Goal: Task Accomplishment & Management: Manage account settings

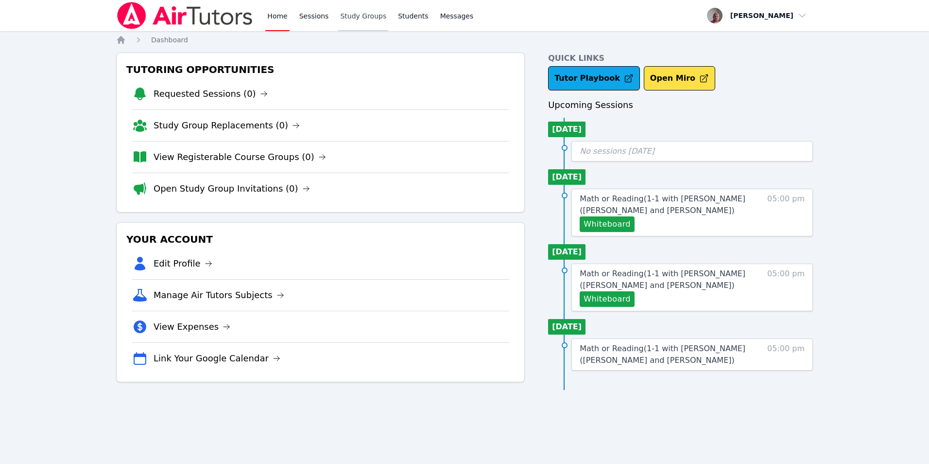
click at [364, 18] on link "Study Groups" at bounding box center [363, 15] width 50 height 31
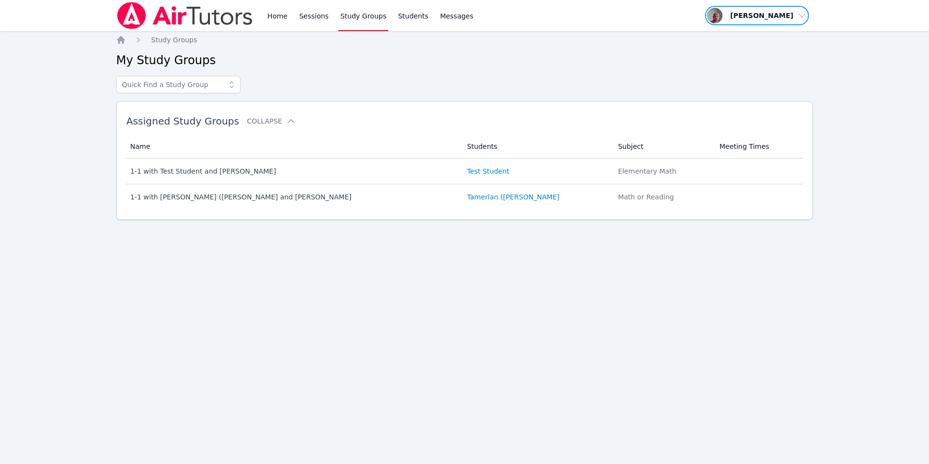
click at [803, 16] on span "button" at bounding box center [757, 15] width 106 height 21
click at [737, 43] on link "Profile" at bounding box center [760, 37] width 93 height 17
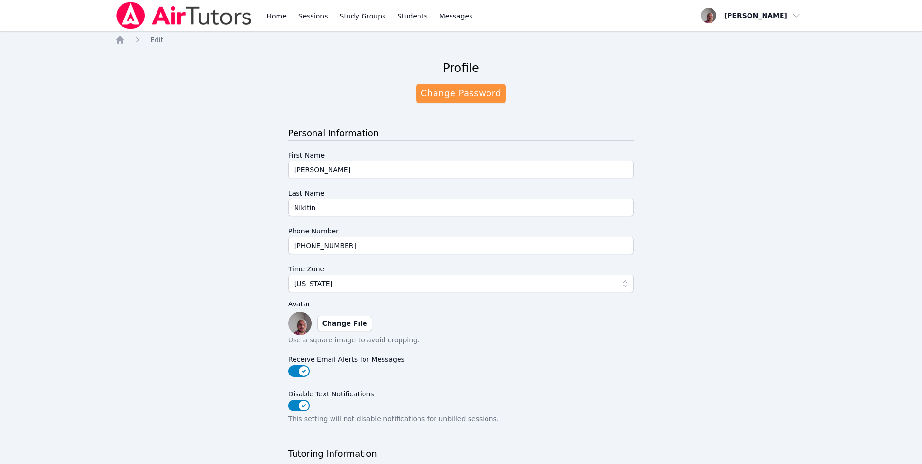
scroll to position [139, 0]
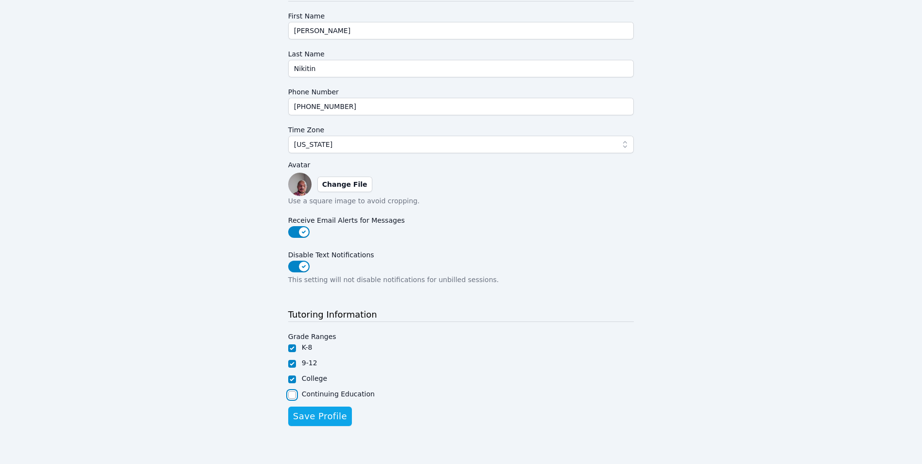
click at [295, 393] on input "Continuing Education" at bounding box center [292, 395] width 8 height 8
checkbox input "true"
click at [328, 415] on span "Save Profile" at bounding box center [320, 416] width 54 height 14
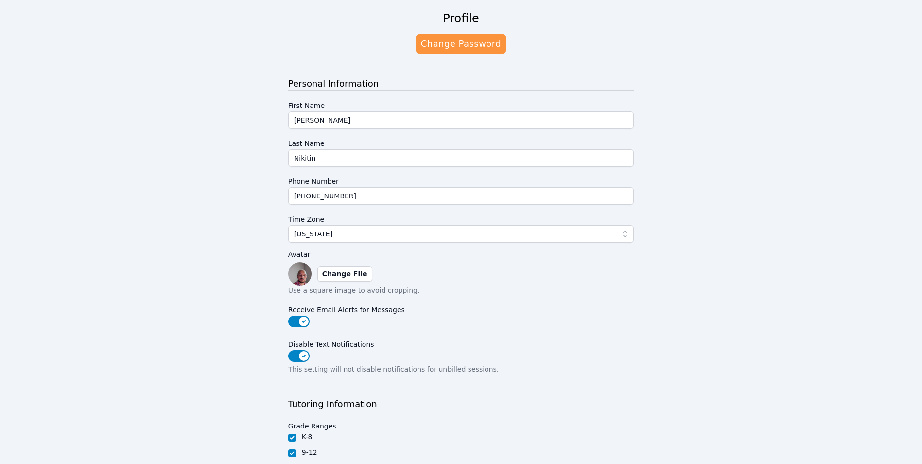
scroll to position [0, 0]
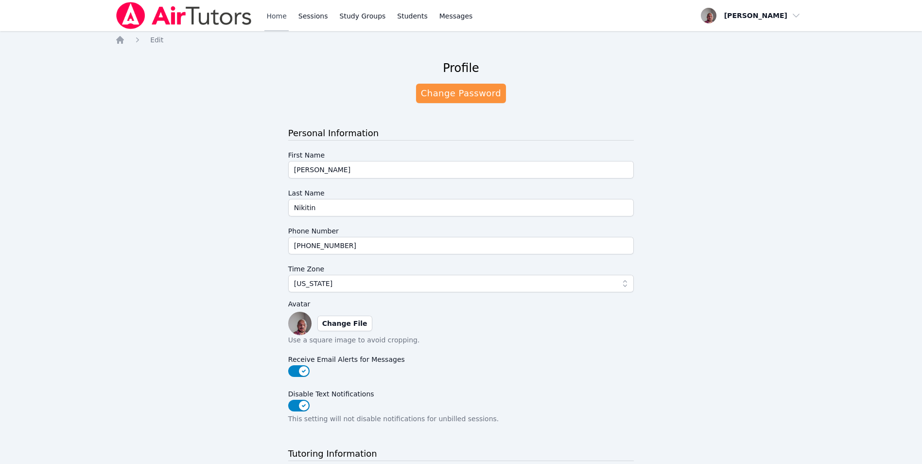
click at [275, 17] on link "Home" at bounding box center [276, 15] width 24 height 31
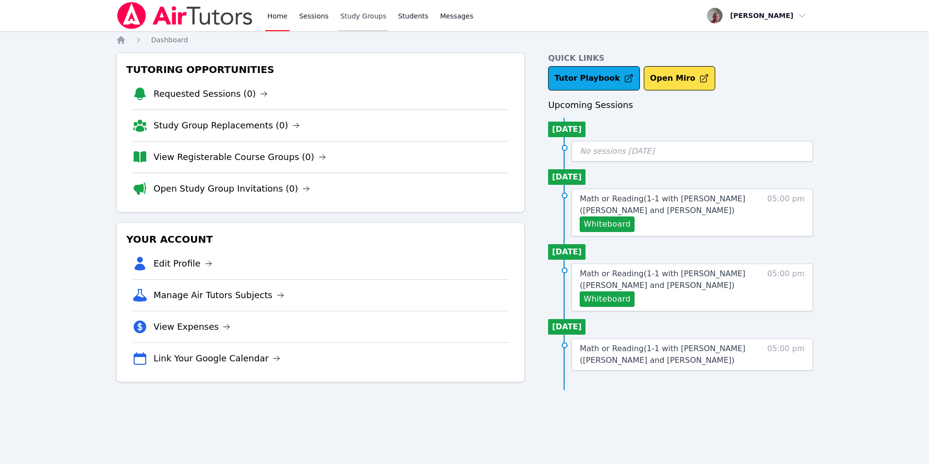
click at [364, 17] on link "Study Groups" at bounding box center [363, 15] width 50 height 31
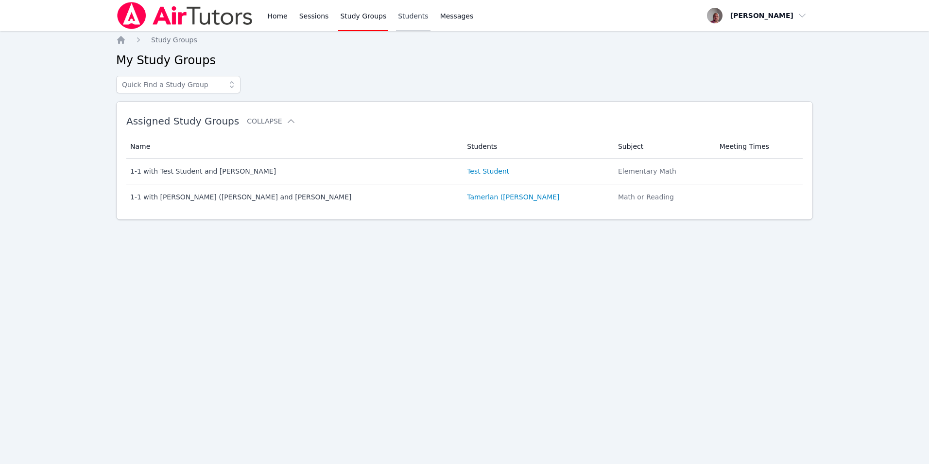
click at [397, 19] on link "Students" at bounding box center [413, 15] width 34 height 31
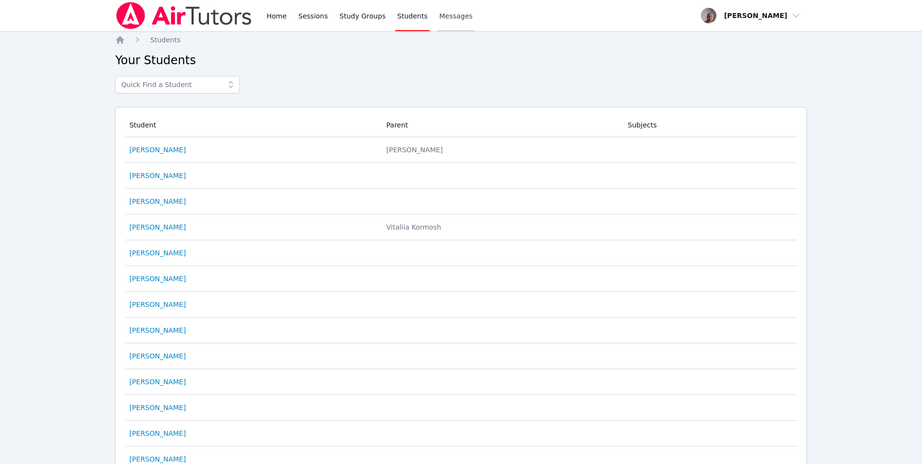
click at [439, 20] on span "Messages" at bounding box center [456, 16] width 34 height 10
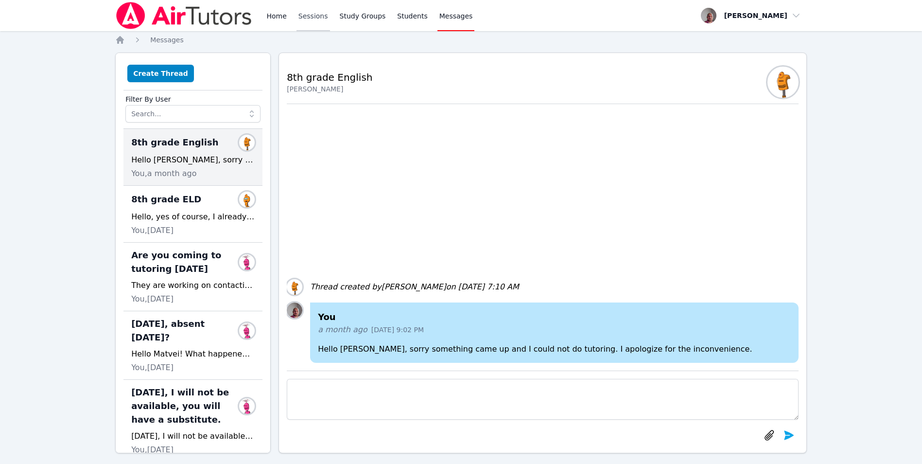
click at [307, 17] on link "Sessions" at bounding box center [313, 15] width 34 height 31
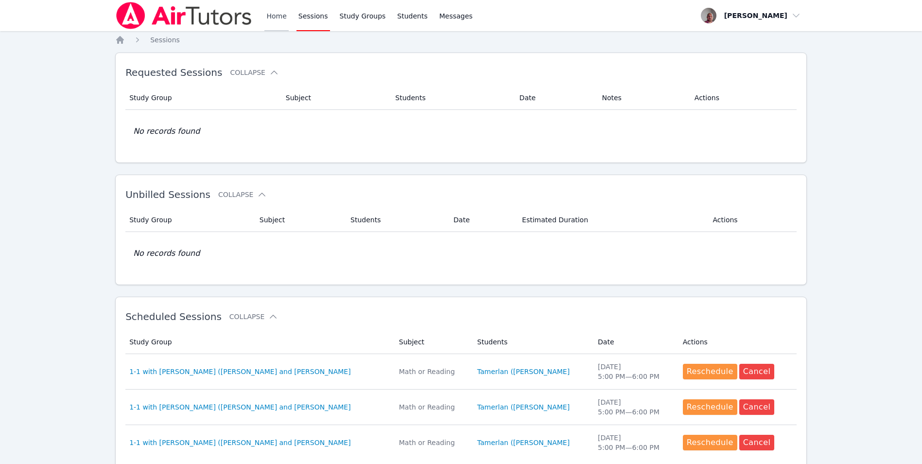
click at [276, 25] on link "Home" at bounding box center [276, 15] width 24 height 31
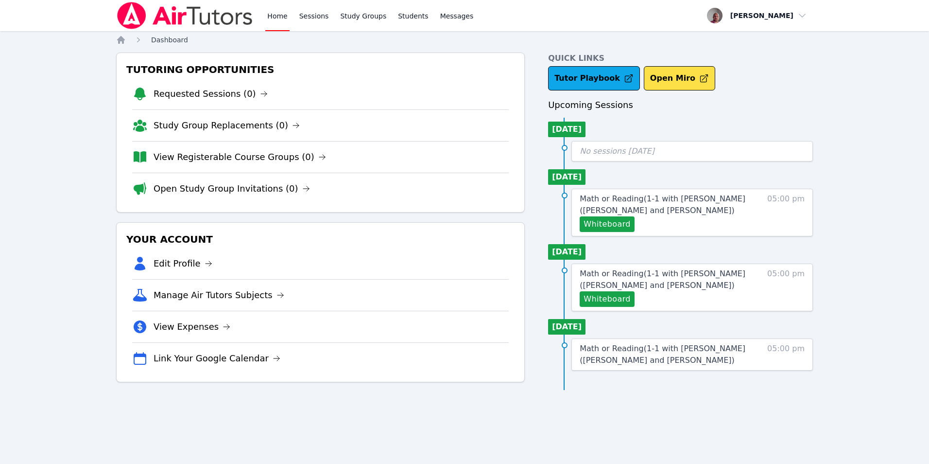
click at [175, 41] on span "Dashboard" at bounding box center [169, 40] width 37 height 8
click at [169, 40] on span "Dashboard" at bounding box center [169, 40] width 37 height 8
click at [170, 40] on span "Dashboard" at bounding box center [169, 40] width 37 height 8
